Goal: Information Seeking & Learning: Learn about a topic

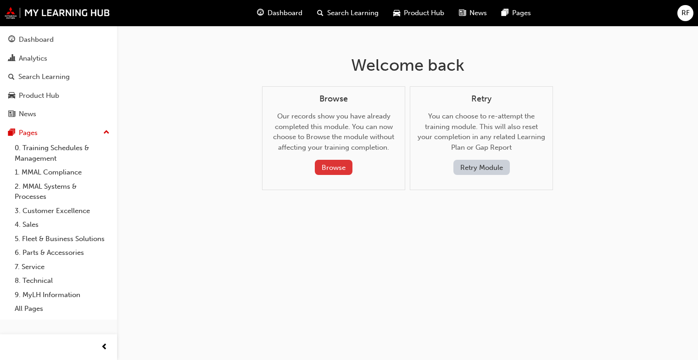
click at [327, 169] on button "Browse" at bounding box center [334, 167] width 38 height 15
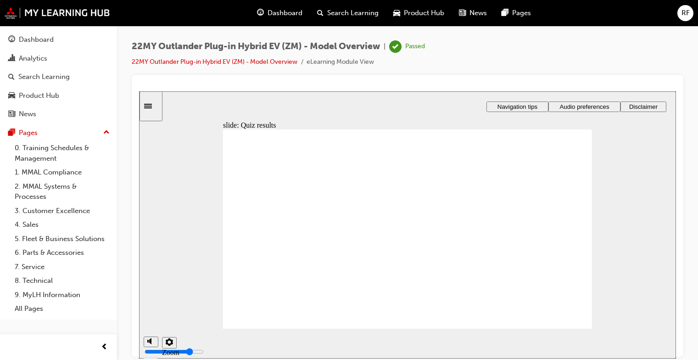
click at [154, 105] on icon "Sidebar Toggle" at bounding box center [151, 105] width 14 height 6
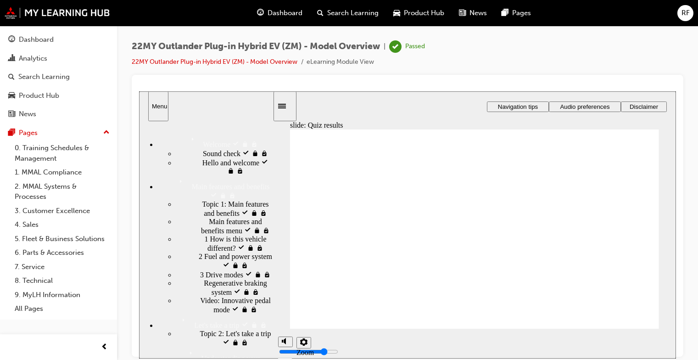
drag, startPoint x: 207, startPoint y: 235, endPoint x: 208, endPoint y: 230, distance: 5.1
click at [208, 234] on div "Main features and benefits menu visited Main features and benefits menu" at bounding box center [224, 225] width 97 height 17
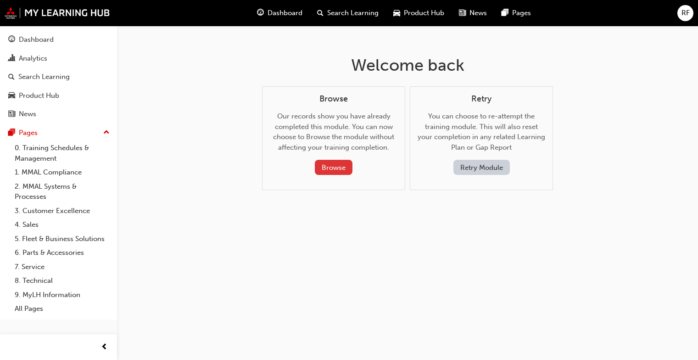
click at [346, 163] on button "Browse" at bounding box center [334, 167] width 38 height 15
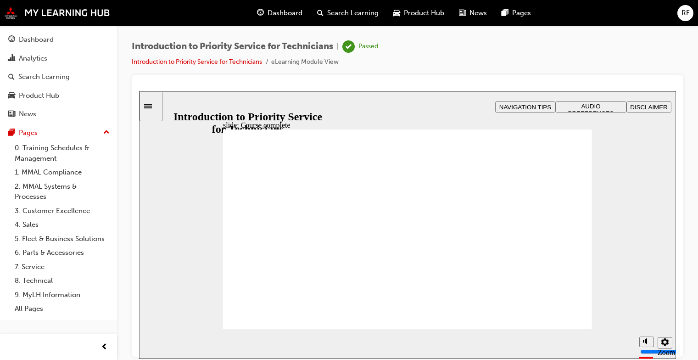
click at [152, 104] on icon "Sidebar Toggle" at bounding box center [148, 105] width 8 height 5
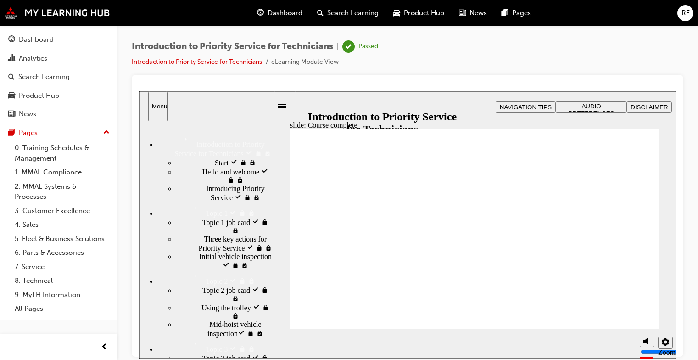
click at [212, 225] on span "Topic 1 job card visited" at bounding box center [236, 221] width 69 height 8
click at [219, 251] on span "Three key actions ​for Priority Service visited" at bounding box center [238, 242] width 68 height 17
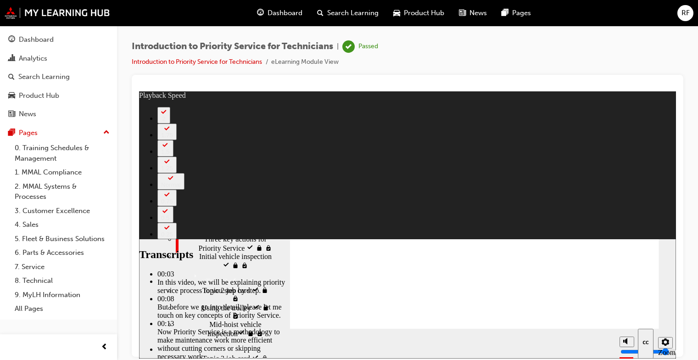
type input "10"
click at [193, 201] on div "Introducing Priority Service visited Introducing Priority Service" at bounding box center [224, 192] width 97 height 17
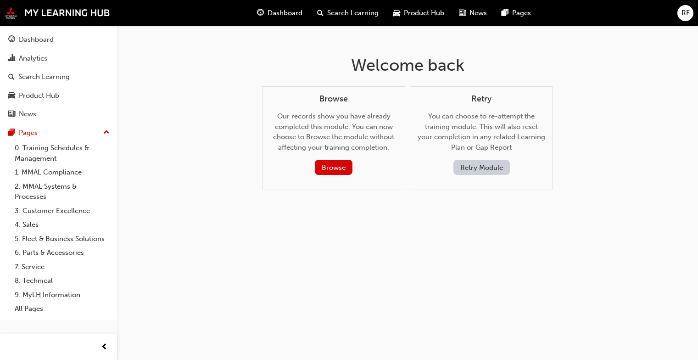
click at [491, 165] on button "Retry Module" at bounding box center [481, 167] width 56 height 15
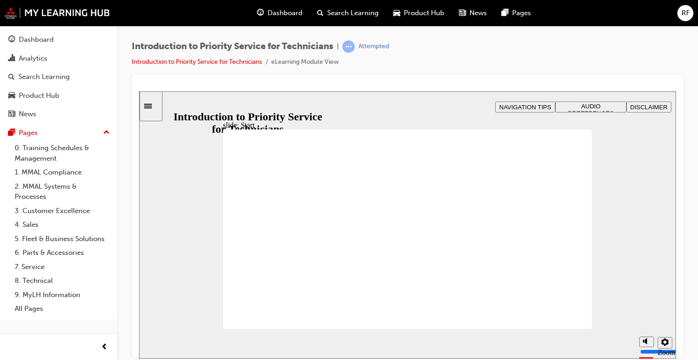
click at [156, 106] on icon "Sidebar Toggle" at bounding box center [151, 105] width 14 height 6
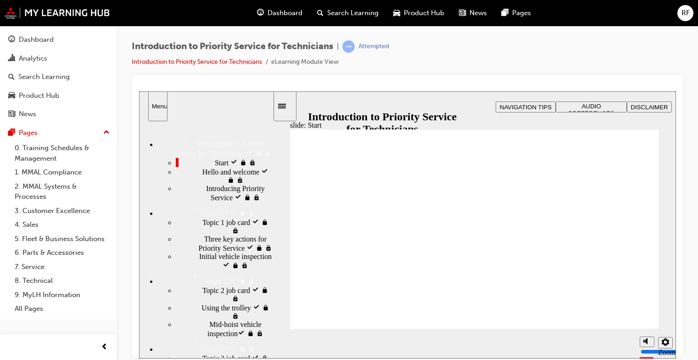
drag, startPoint x: 596, startPoint y: 285, endPoint x: 598, endPoint y: 277, distance: 8.1
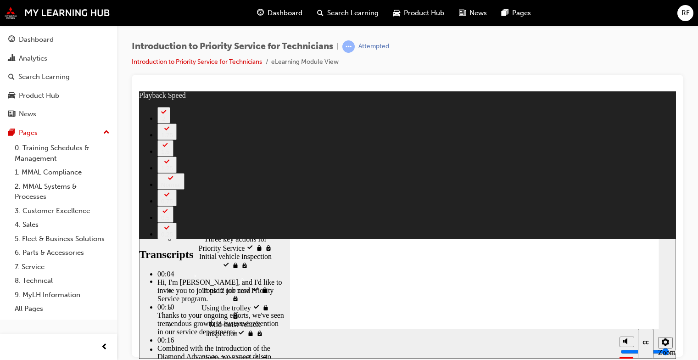
type input "1"
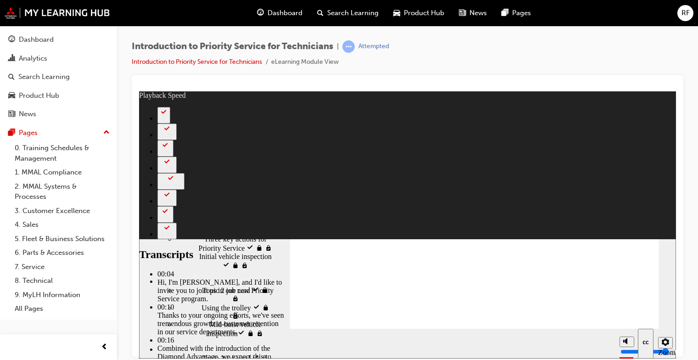
drag, startPoint x: 426, startPoint y: 217, endPoint x: 352, endPoint y: 206, distance: 74.8
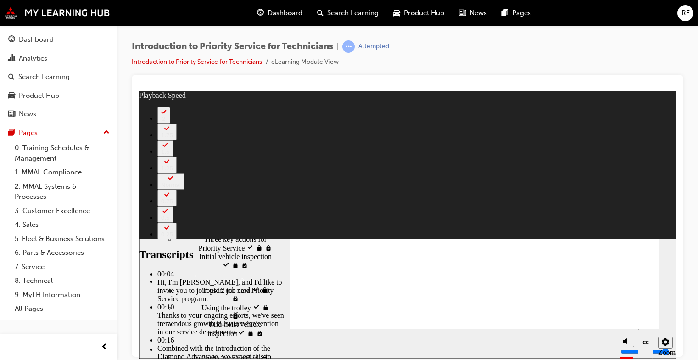
drag, startPoint x: 313, startPoint y: 317, endPoint x: 307, endPoint y: 317, distance: 5.5
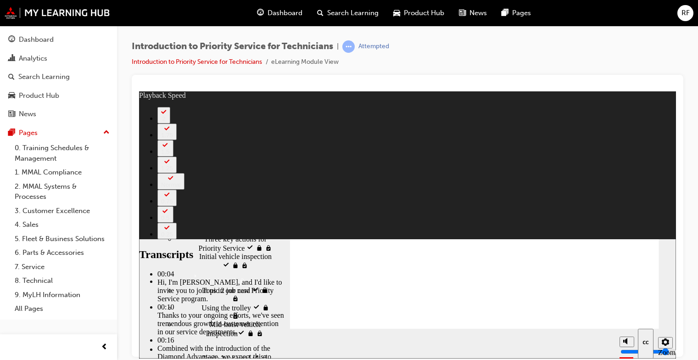
drag, startPoint x: 314, startPoint y: 317, endPoint x: 317, endPoint y: 270, distance: 46.9
drag, startPoint x: 317, startPoint y: 270, endPoint x: 322, endPoint y: 181, distance: 89.2
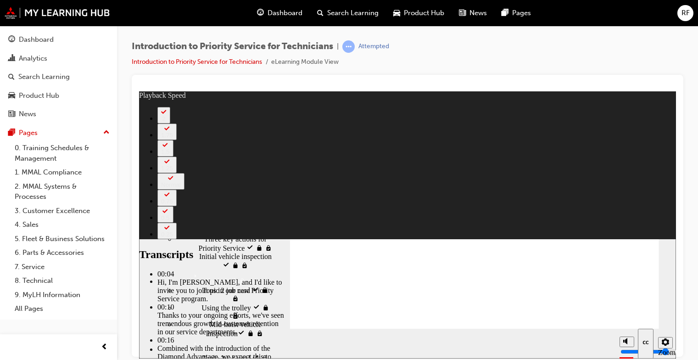
drag, startPoint x: 625, startPoint y: 155, endPoint x: 619, endPoint y: 156, distance: 6.0
type input "127"
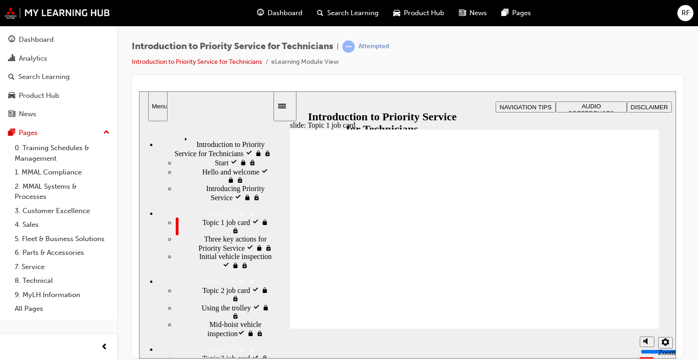
drag, startPoint x: 565, startPoint y: 238, endPoint x: 523, endPoint y: 234, distance: 41.9
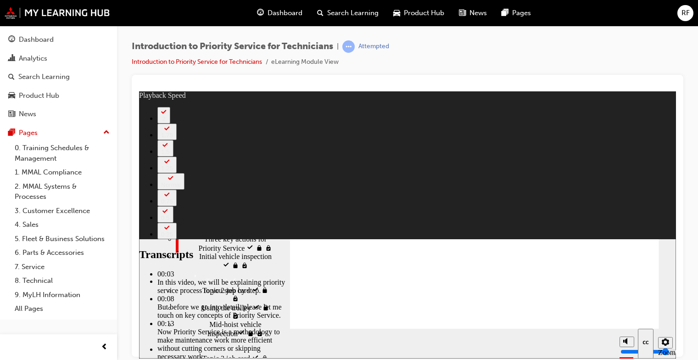
drag, startPoint x: 356, startPoint y: 197, endPoint x: 334, endPoint y: 263, distance: 70.1
drag, startPoint x: 629, startPoint y: 303, endPoint x: 653, endPoint y: 315, distance: 26.9
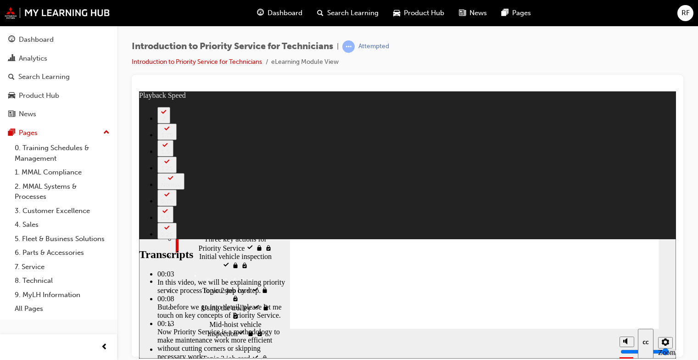
type input "118"
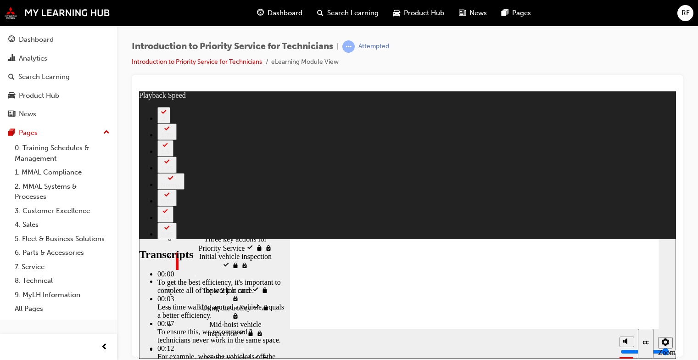
type input "0"
drag, startPoint x: 477, startPoint y: 266, endPoint x: 475, endPoint y: 256, distance: 10.8
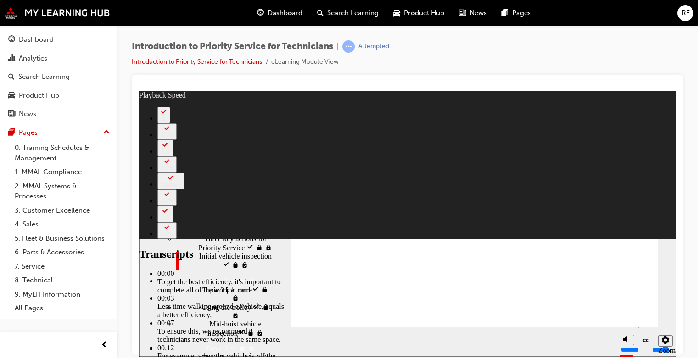
type input "10"
